Goal: Task Accomplishment & Management: Use online tool/utility

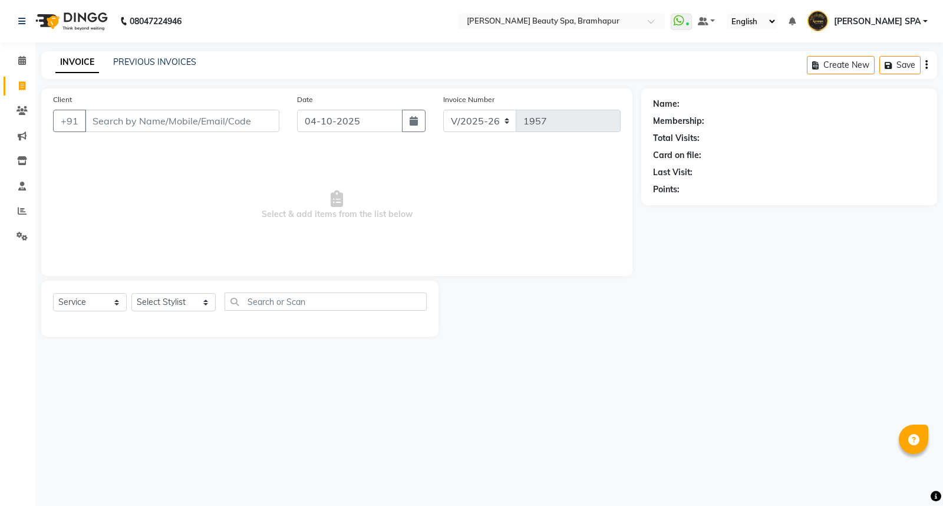
select select "3622"
select select "service"
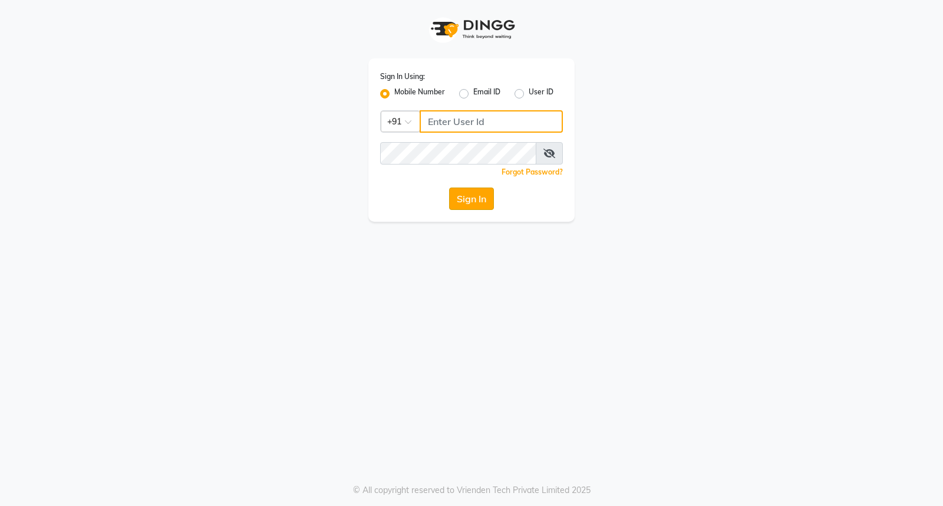
type input "8280086186"
click at [470, 202] on button "Sign In" at bounding box center [471, 198] width 45 height 22
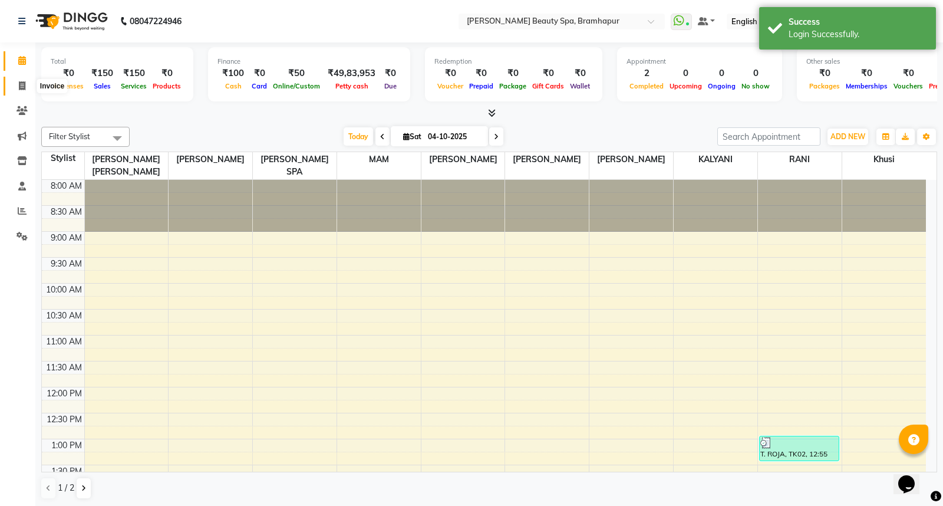
click at [20, 87] on icon at bounding box center [22, 85] width 6 height 9
select select "service"
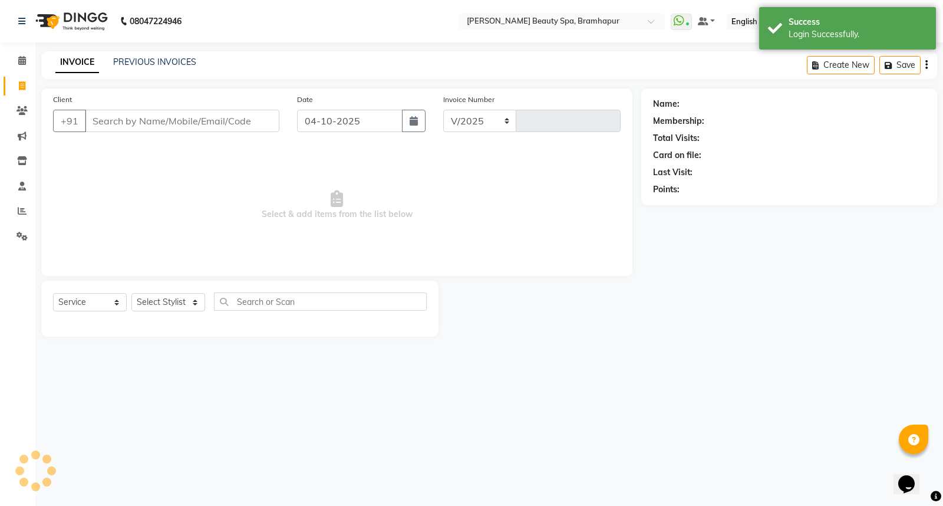
select select "3622"
type input "1957"
click at [155, 301] on select "Select Stylist ANANYA SPA jhuma KABITA PATTNAIK JOLLY KALYANI khusi MAM PRANATI…" at bounding box center [173, 302] width 84 height 18
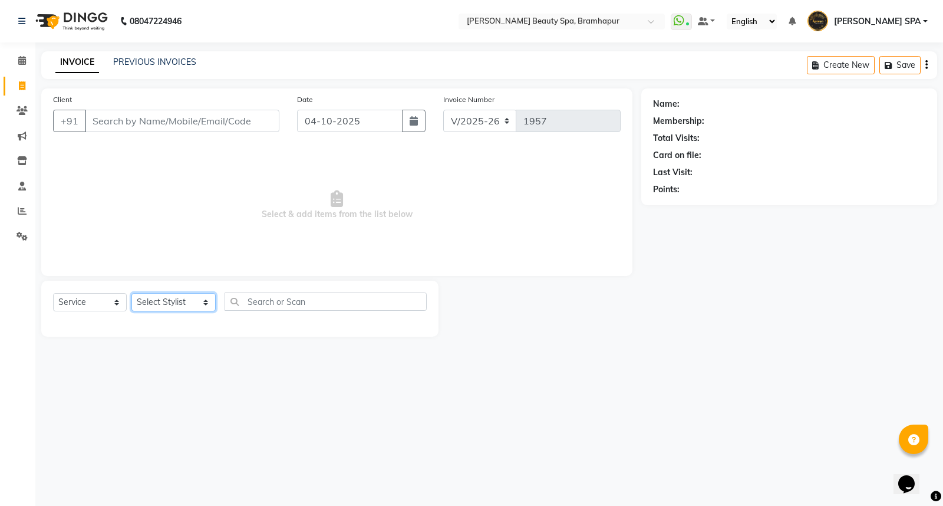
select select "89799"
click at [131, 294] on select "Select Stylist ANANYA SPA jhuma KABITA PATTNAIK JOLLY KALYANI khusi MAM PRANATI…" at bounding box center [173, 302] width 84 height 18
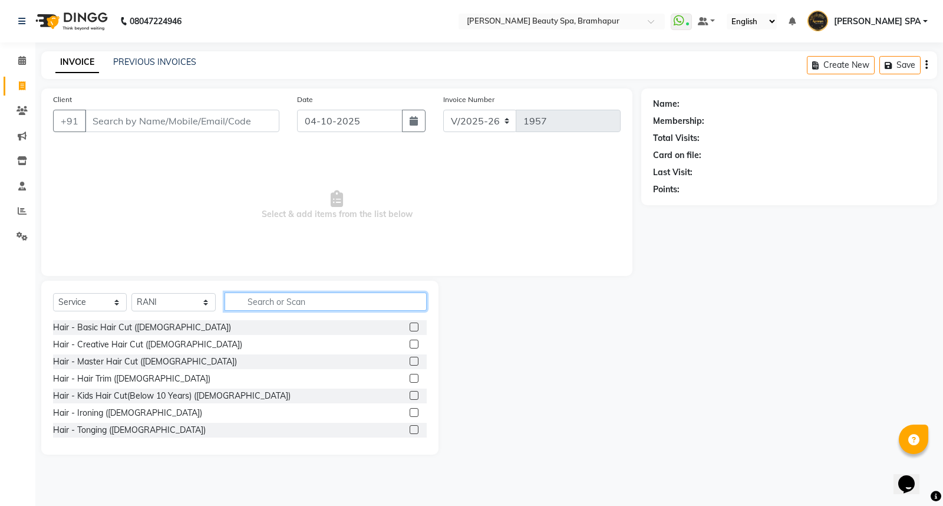
click at [248, 301] on input "text" at bounding box center [326, 301] width 202 height 18
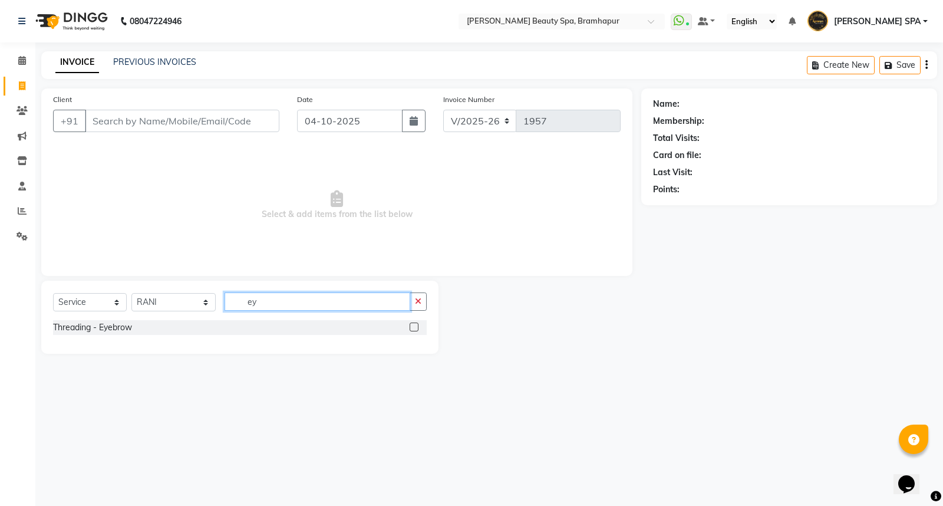
type input "ey"
click at [414, 322] on label at bounding box center [414, 326] width 9 height 9
click at [414, 324] on input "checkbox" at bounding box center [414, 328] width 8 height 8
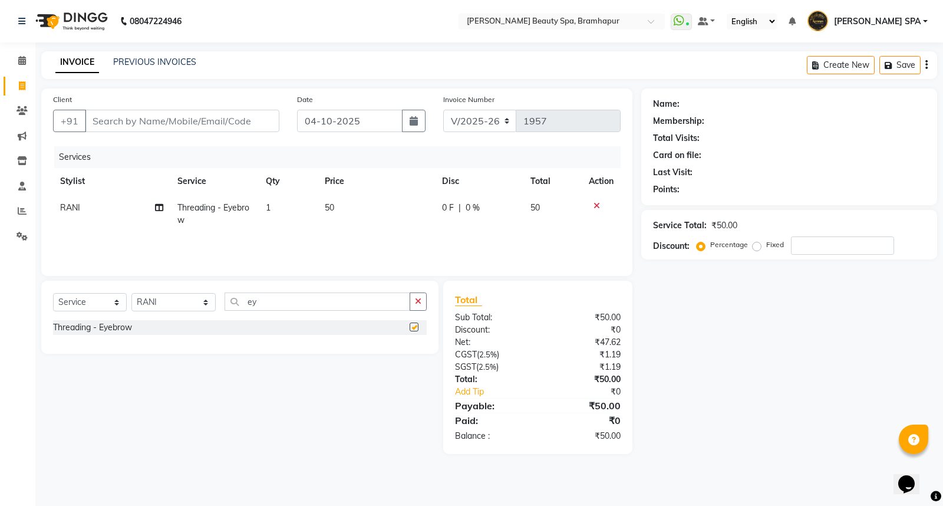
checkbox input "false"
click at [416, 302] on icon "button" at bounding box center [418, 301] width 6 height 8
type input "ey"
click at [414, 323] on label at bounding box center [414, 326] width 9 height 9
click at [414, 324] on input "checkbox" at bounding box center [414, 328] width 8 height 8
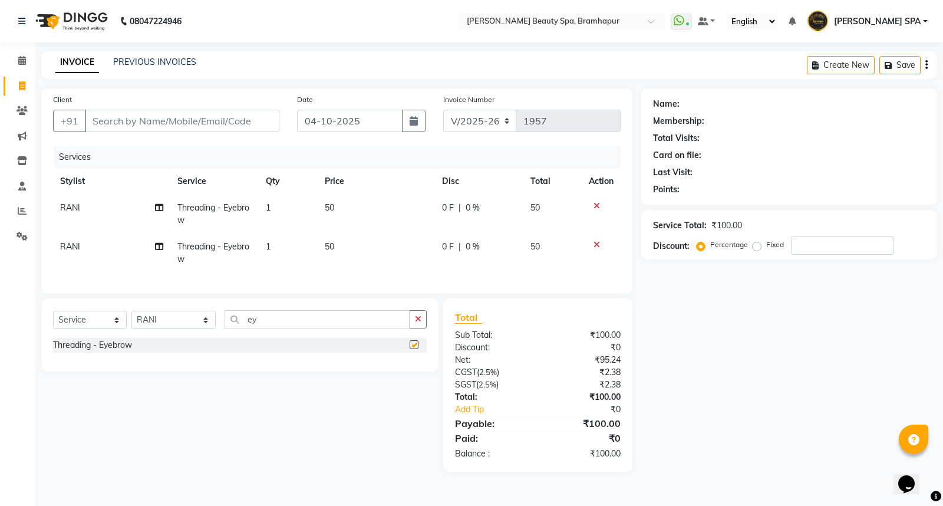
checkbox input "false"
click at [597, 202] on icon at bounding box center [597, 206] width 6 height 8
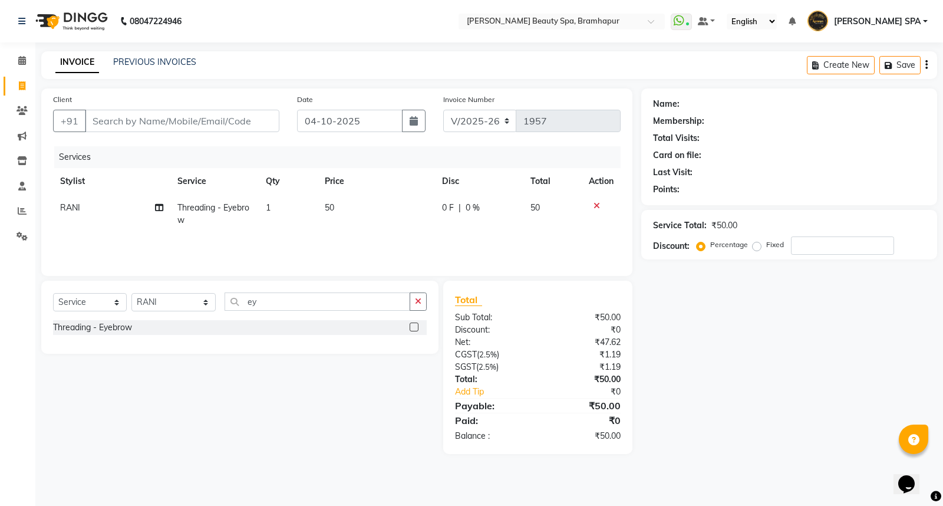
click at [332, 200] on td "50" at bounding box center [376, 213] width 117 height 39
select select "89799"
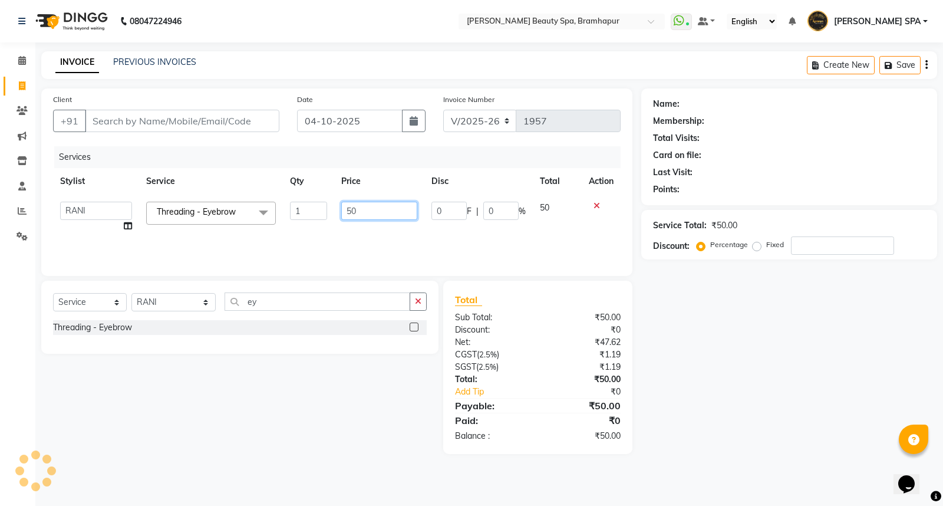
click at [352, 209] on input "50" at bounding box center [379, 211] width 76 height 18
click at [362, 210] on input "700" at bounding box center [379, 211] width 76 height 18
type input "70"
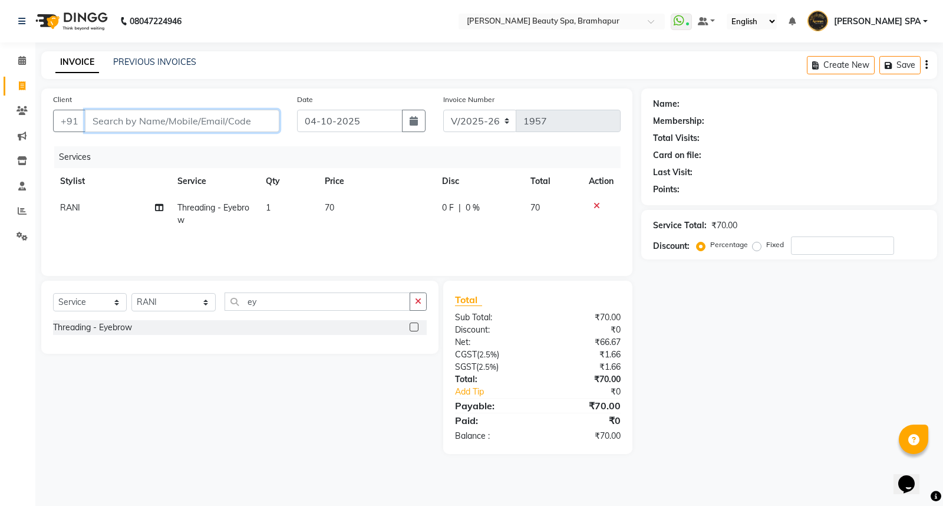
click at [90, 117] on input "Client" at bounding box center [182, 121] width 194 height 22
type input "9"
type input "0"
type input "9861036225"
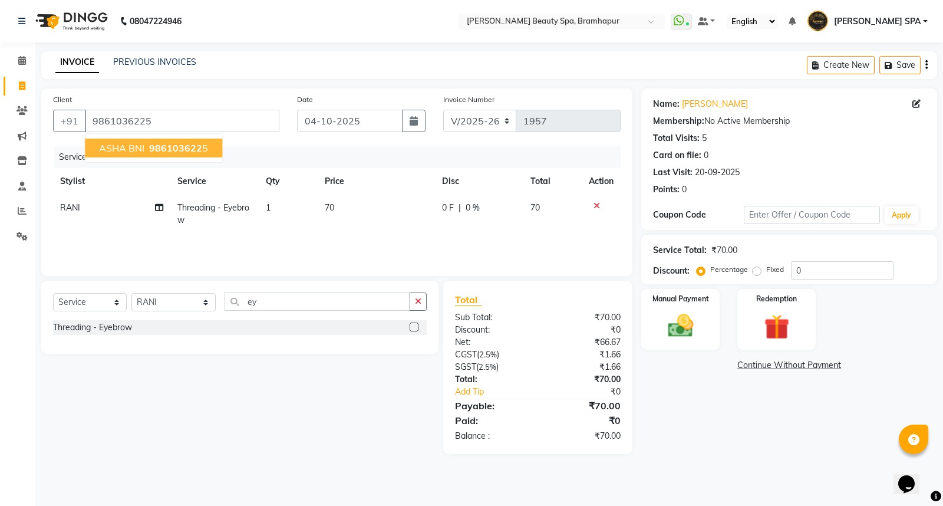
click at [169, 142] on span "986103622" at bounding box center [175, 148] width 53 height 12
click at [703, 317] on div "Manual Payment" at bounding box center [680, 319] width 81 height 63
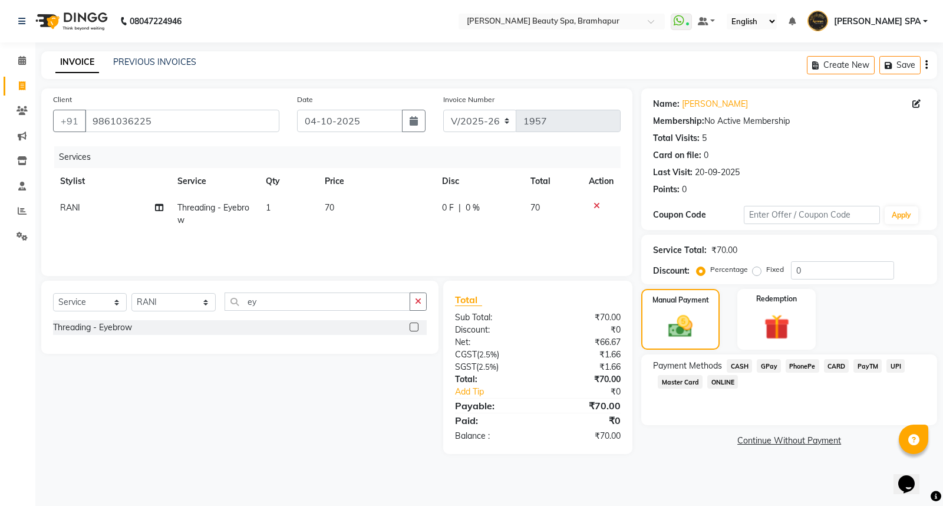
click at [746, 364] on span "CASH" at bounding box center [739, 366] width 25 height 14
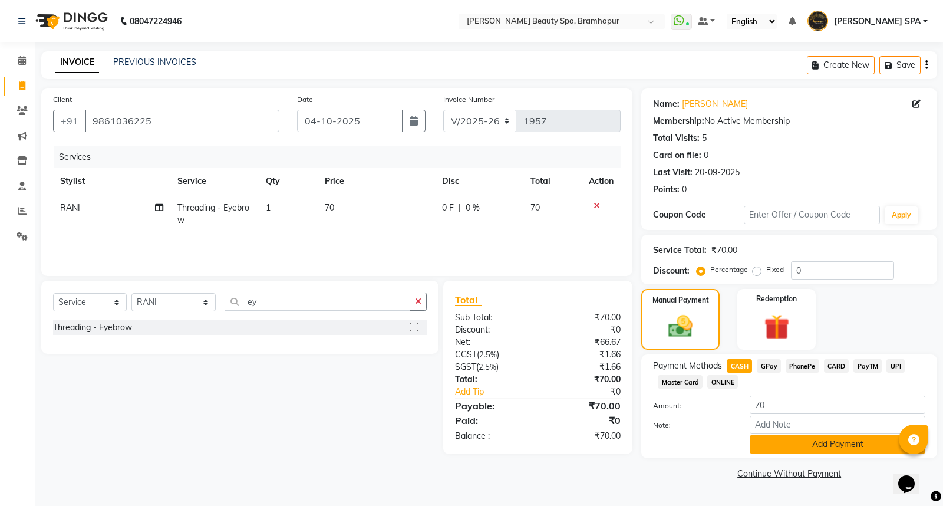
click at [840, 444] on button "Add Payment" at bounding box center [838, 444] width 176 height 18
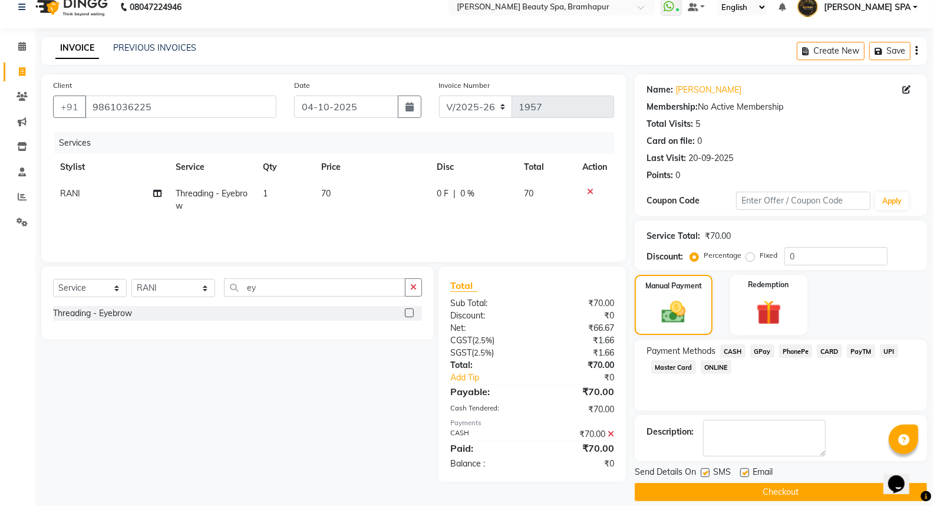
scroll to position [27, 0]
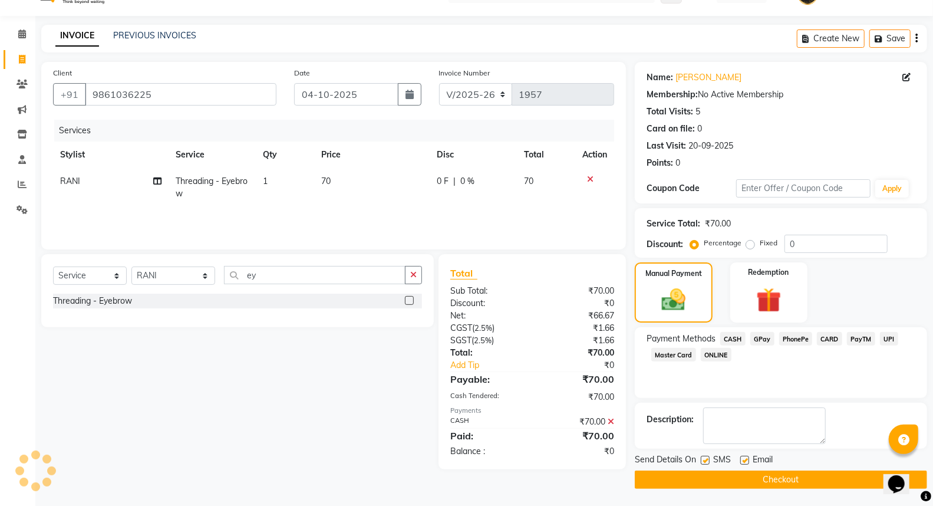
click at [753, 473] on button "Checkout" at bounding box center [781, 479] width 292 height 18
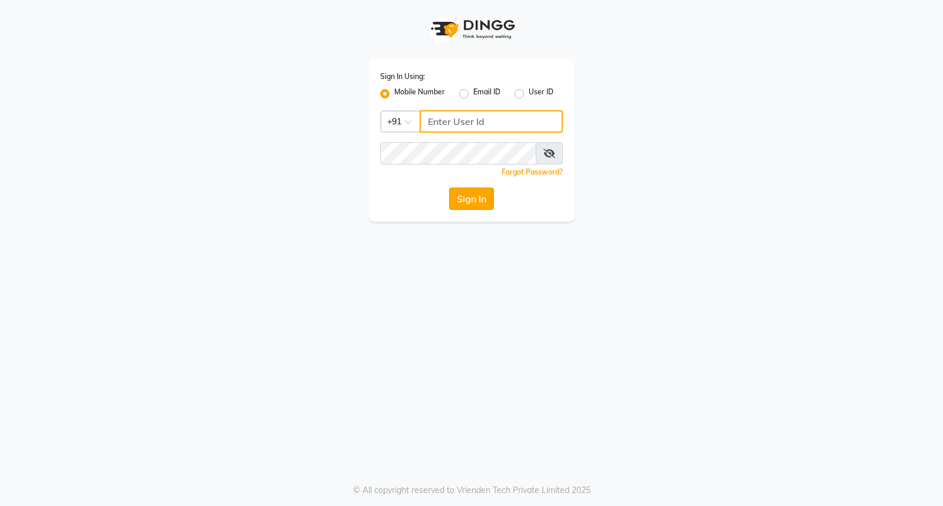
type input "8280086186"
click at [473, 199] on button "Sign In" at bounding box center [471, 198] width 45 height 22
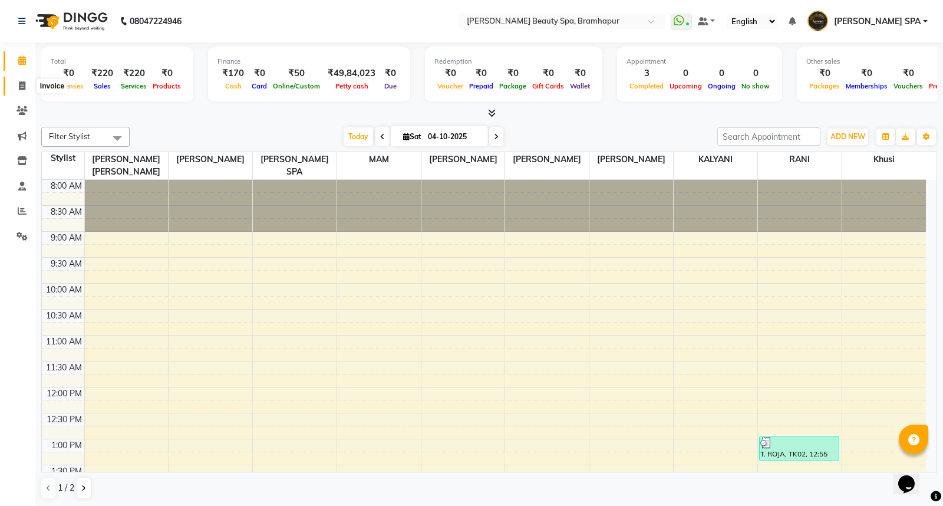
click at [22, 85] on icon at bounding box center [22, 85] width 6 height 9
select select "service"
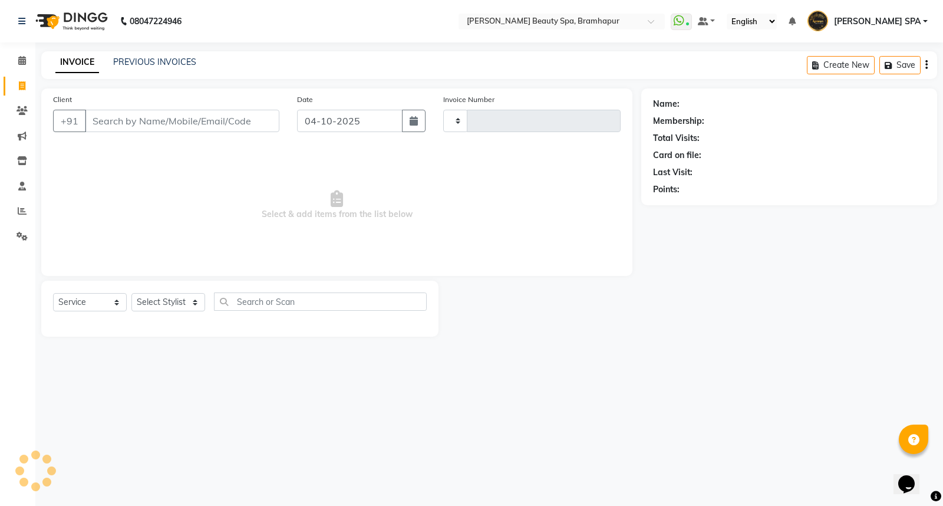
type input "1958"
select select "3622"
click at [179, 299] on select "Select Stylist ANANYA SPA jhuma KABITA PATTNAIK JOLLY KALYANI khusi MAM PRANATI…" at bounding box center [173, 302] width 84 height 18
select select "18533"
click at [131, 294] on select "Select Stylist ANANYA SPA jhuma KABITA PATTNAIK JOLLY KALYANI khusi MAM PRANATI…" at bounding box center [173, 302] width 84 height 18
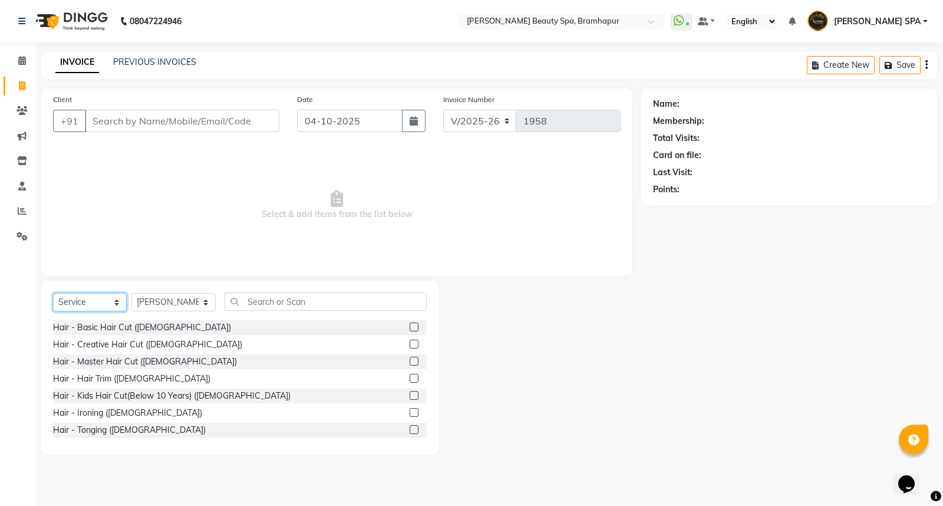
click at [90, 303] on select "Select Service Product Membership Package Voucher Prepaid Gift Card" at bounding box center [90, 302] width 74 height 18
select select "product"
click at [53, 294] on select "Select Service Product Membership Package Voucher Prepaid Gift Card" at bounding box center [90, 302] width 74 height 18
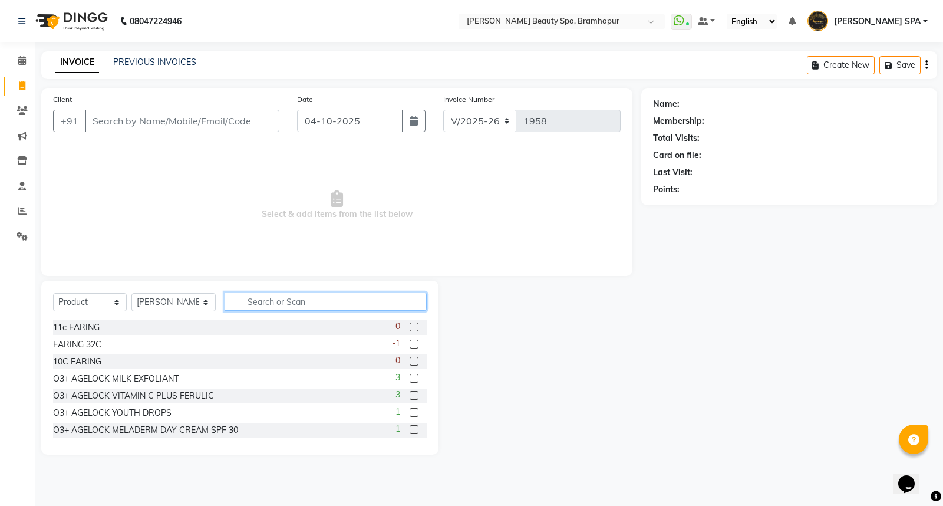
click at [240, 305] on input "text" at bounding box center [326, 301] width 202 height 18
type input "whi"
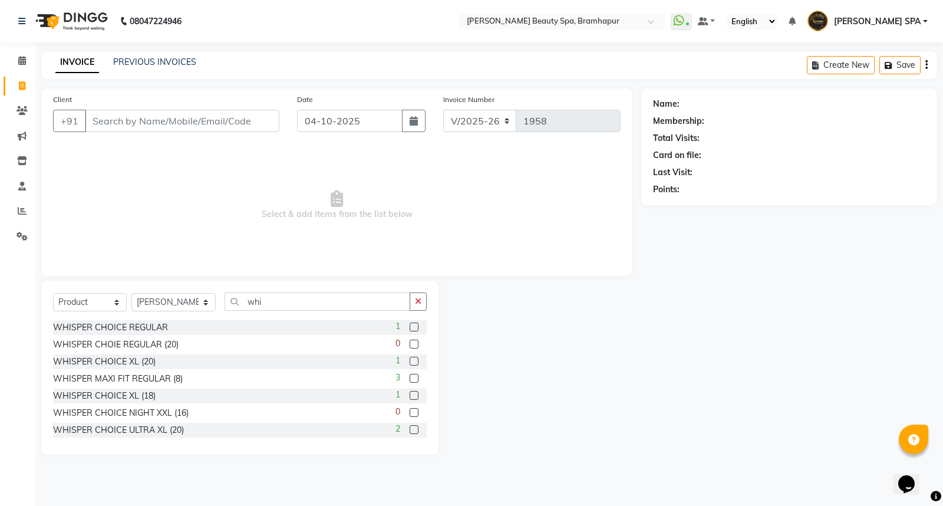
click at [410, 325] on label at bounding box center [414, 326] width 9 height 9
click at [410, 325] on input "checkbox" at bounding box center [414, 328] width 8 height 8
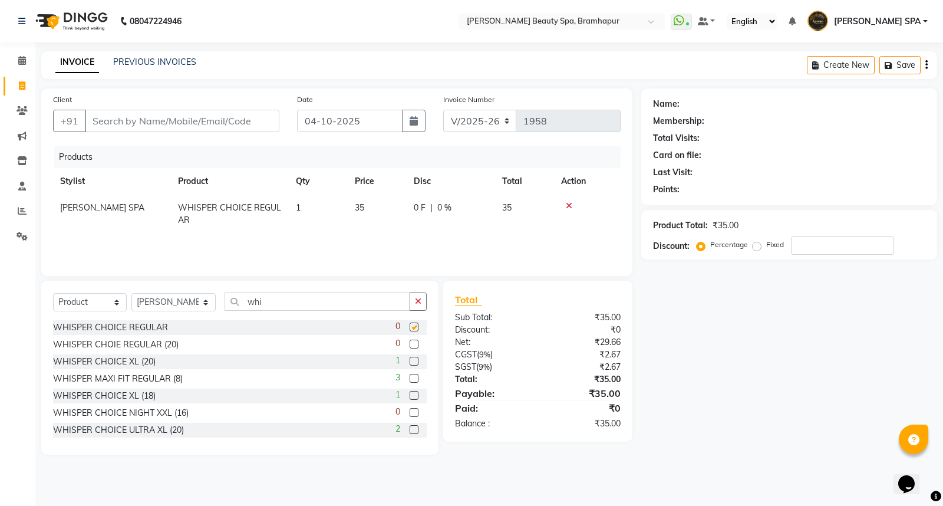
checkbox input "false"
click at [378, 212] on td "35" at bounding box center [377, 213] width 59 height 39
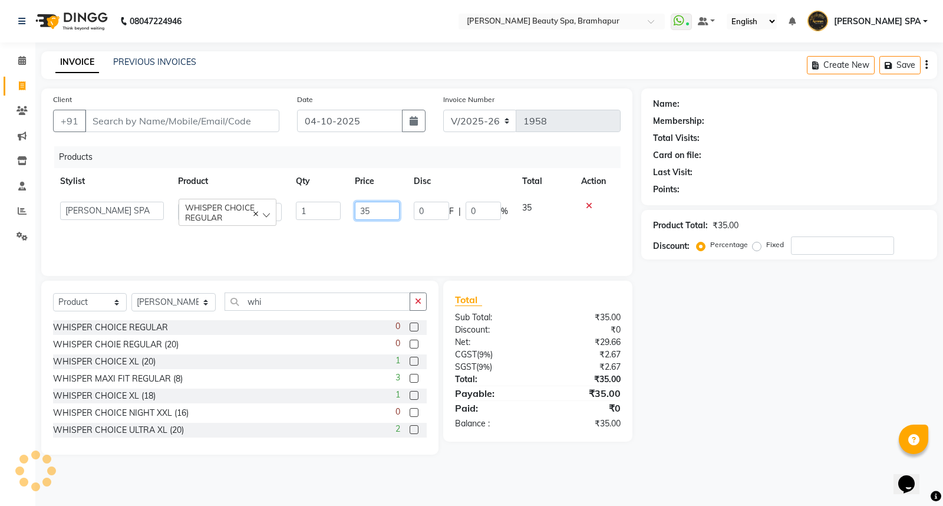
click at [380, 202] on input "35" at bounding box center [377, 211] width 45 height 18
type input "3"
type input "50"
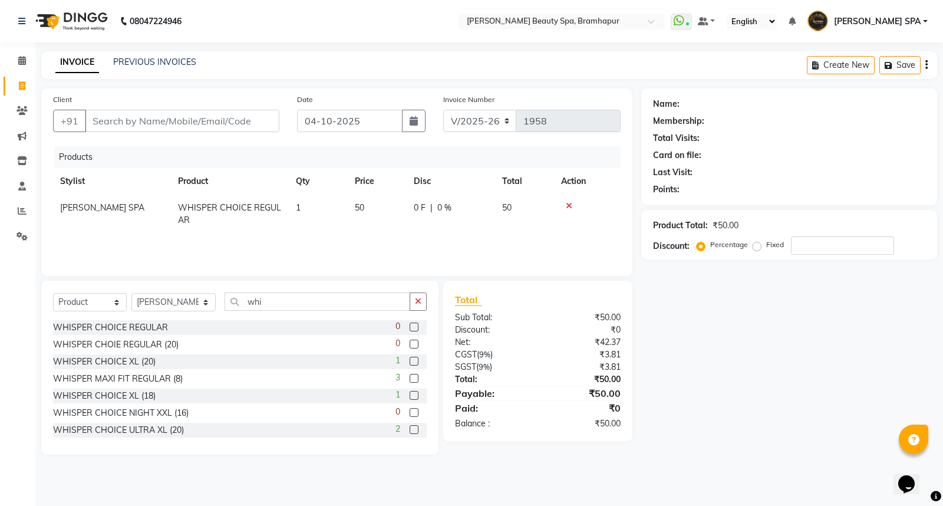
click at [763, 345] on div "Name: Membership: Total Visits: Card on file: Last Visit: Points: Product Total…" at bounding box center [793, 271] width 305 height 366
click at [194, 123] on input "Client" at bounding box center [182, 121] width 194 height 22
type input "9"
type input "0"
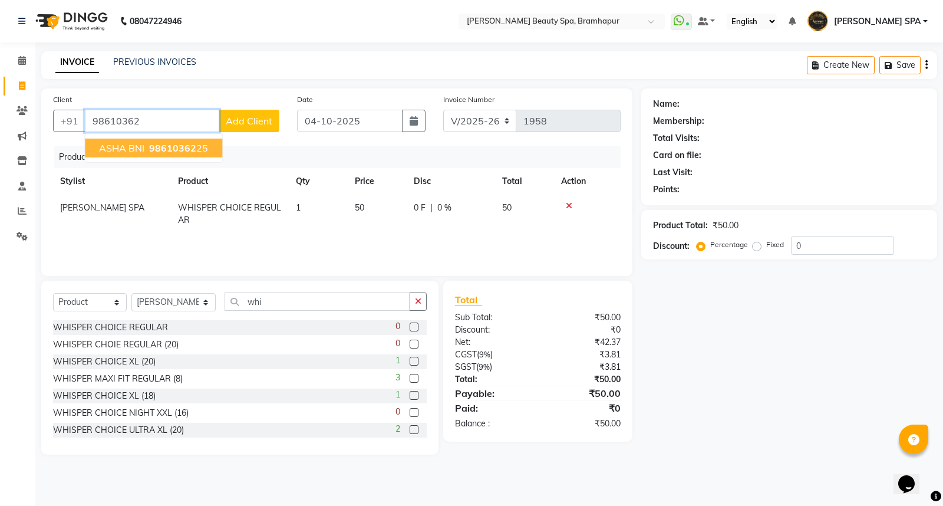
click at [147, 149] on ngb-highlight "98610362 25" at bounding box center [177, 148] width 61 height 12
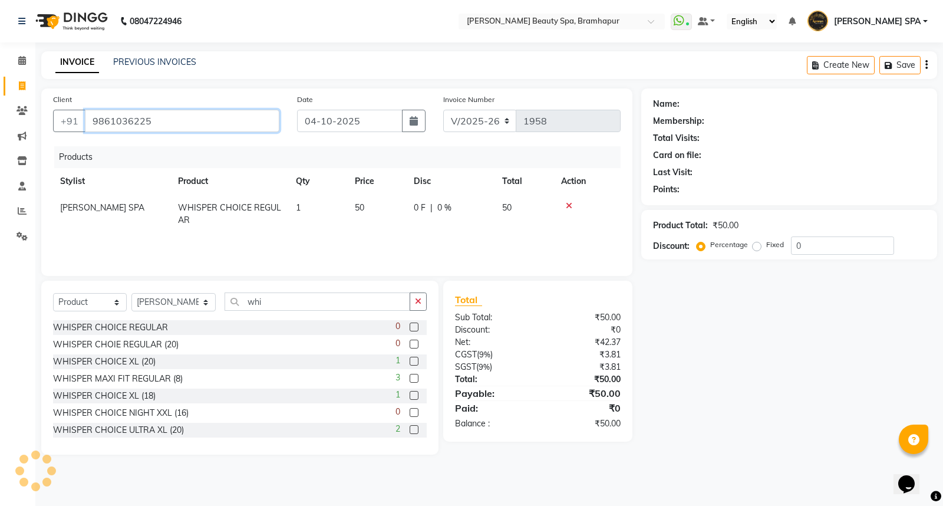
type input "9861036225"
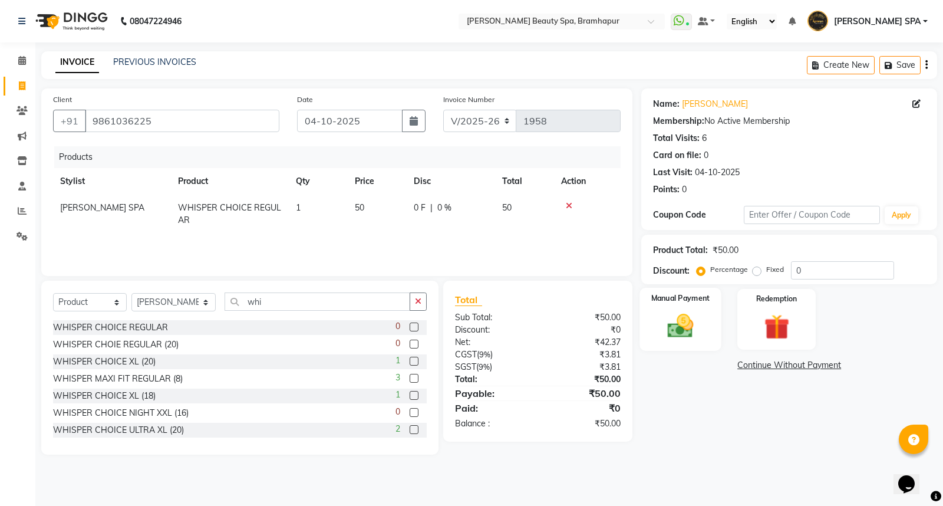
click at [674, 328] on img at bounding box center [681, 326] width 42 height 30
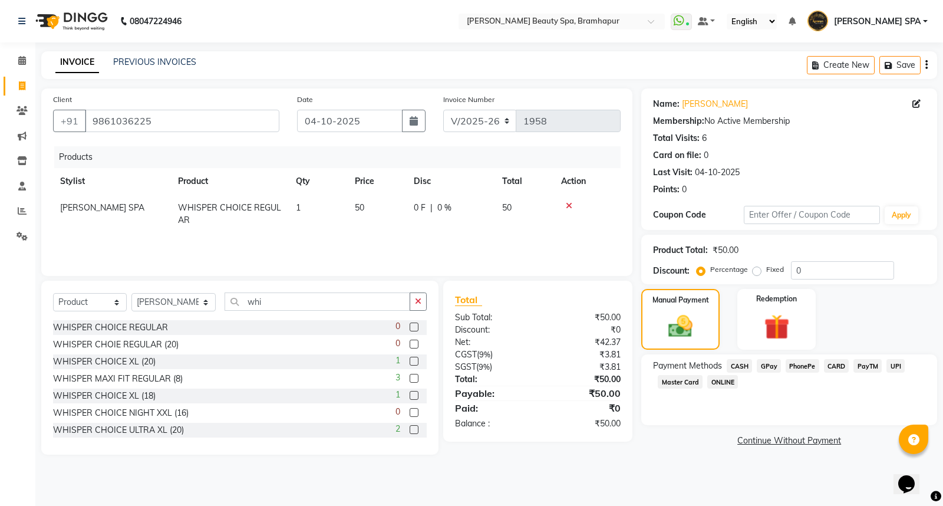
click at [739, 362] on span "CASH" at bounding box center [739, 366] width 25 height 14
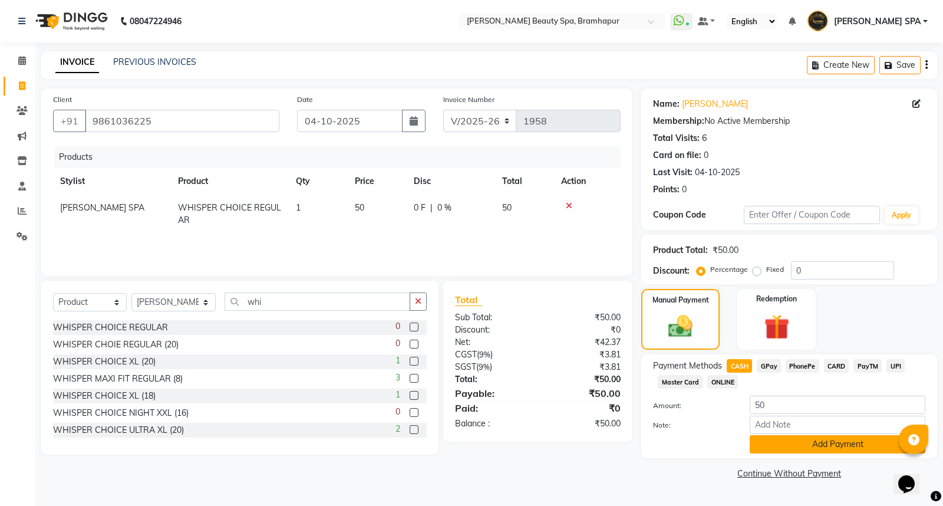
click at [781, 442] on button "Add Payment" at bounding box center [838, 444] width 176 height 18
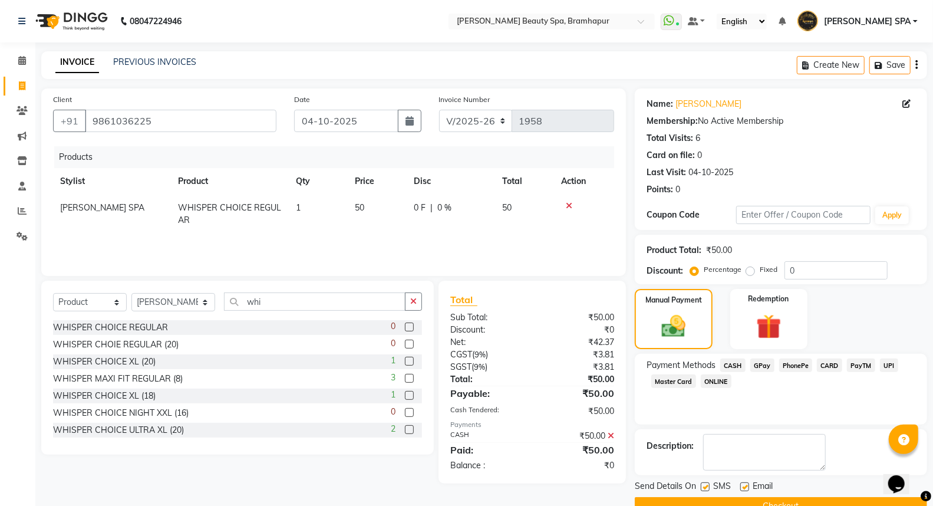
scroll to position [27, 0]
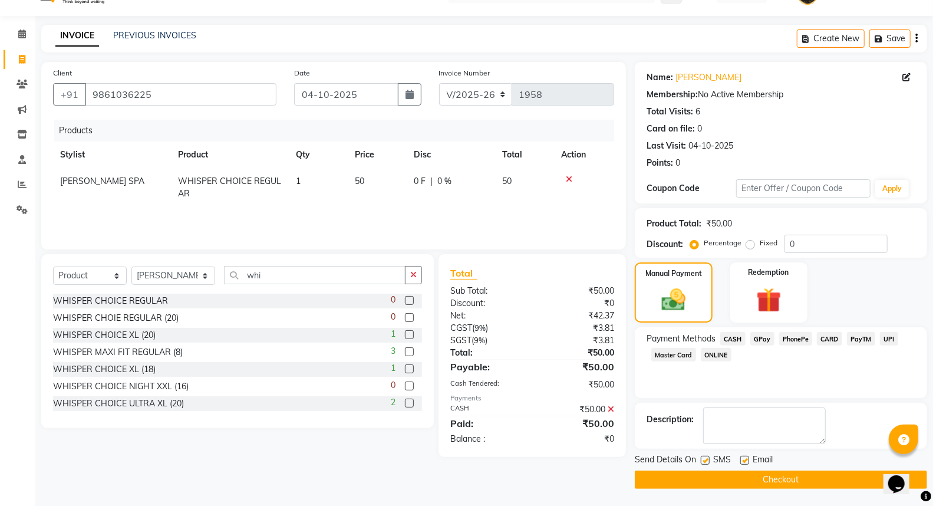
click at [764, 480] on button "Checkout" at bounding box center [781, 479] width 292 height 18
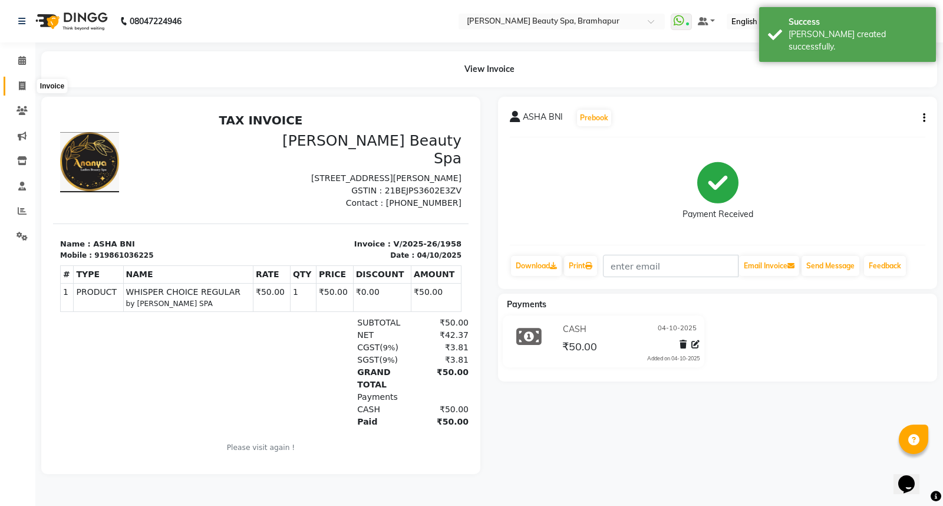
click at [20, 87] on icon at bounding box center [22, 85] width 6 height 9
select select "service"
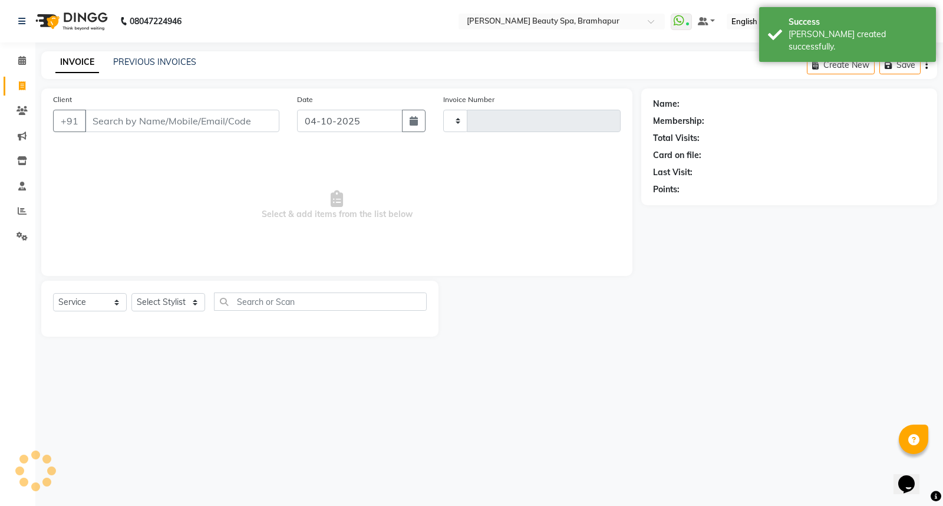
type input "1959"
select select "3622"
